Goal: Task Accomplishment & Management: Use online tool/utility

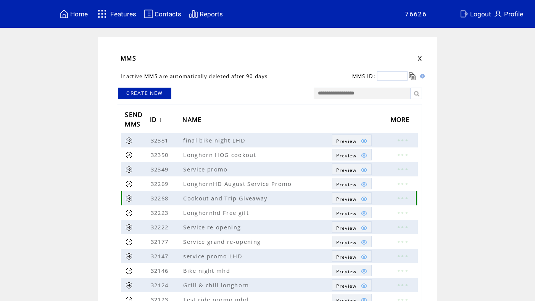
click at [344, 203] on link "Preview" at bounding box center [351, 198] width 39 height 11
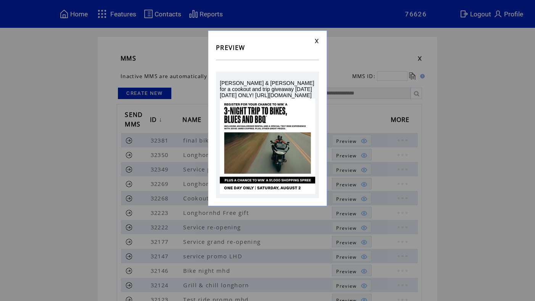
click at [316, 39] on link at bounding box center [316, 41] width 5 height 5
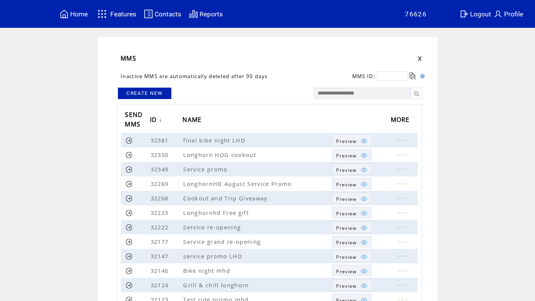
click at [159, 95] on link "CREATE NEW" at bounding box center [144, 93] width 53 height 11
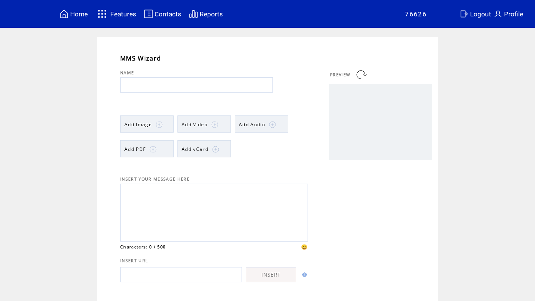
click at [142, 86] on input "text" at bounding box center [196, 84] width 153 height 15
type input "*"
type input "**********"
click at [144, 123] on span "Add Image" at bounding box center [137, 124] width 27 height 6
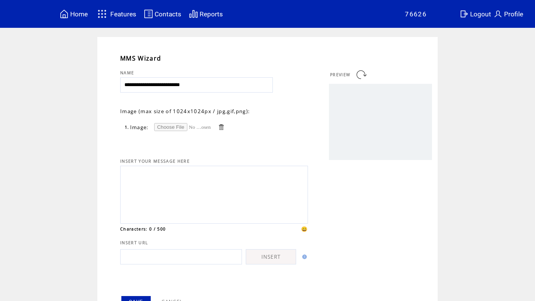
click at [182, 127] on input "file" at bounding box center [182, 127] width 57 height 8
click at [177, 178] on textarea at bounding box center [213, 193] width 179 height 51
